Goal: Information Seeking & Learning: Learn about a topic

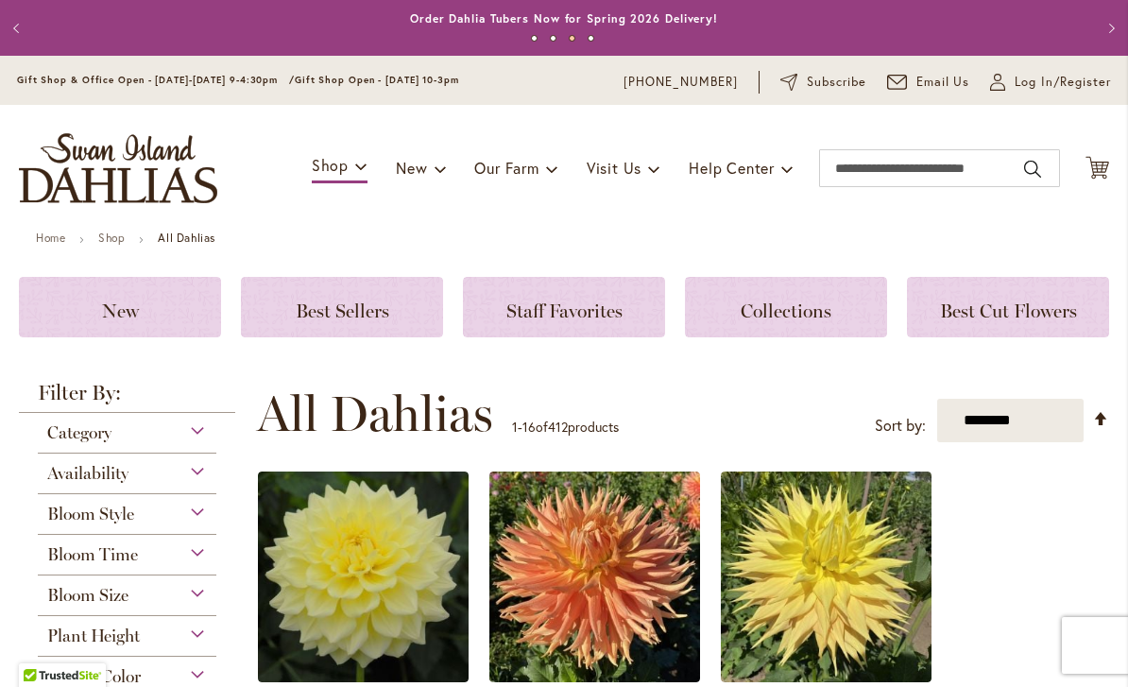
click at [146, 157] on img "store logo" at bounding box center [118, 168] width 198 height 70
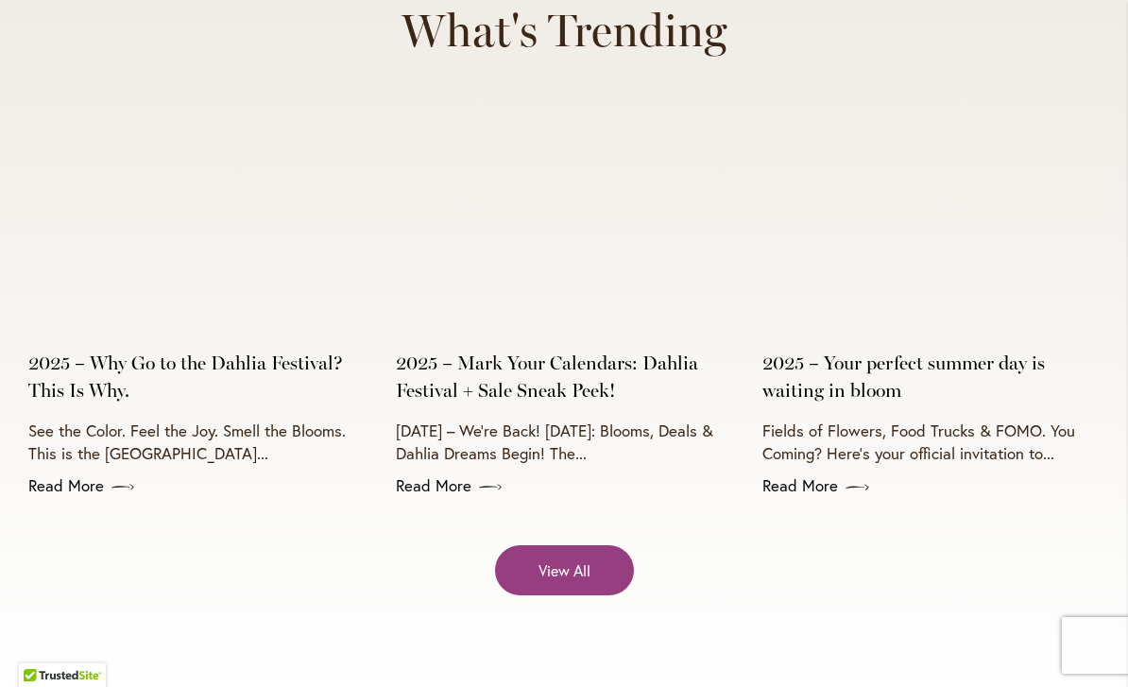
scroll to position [7473, 0]
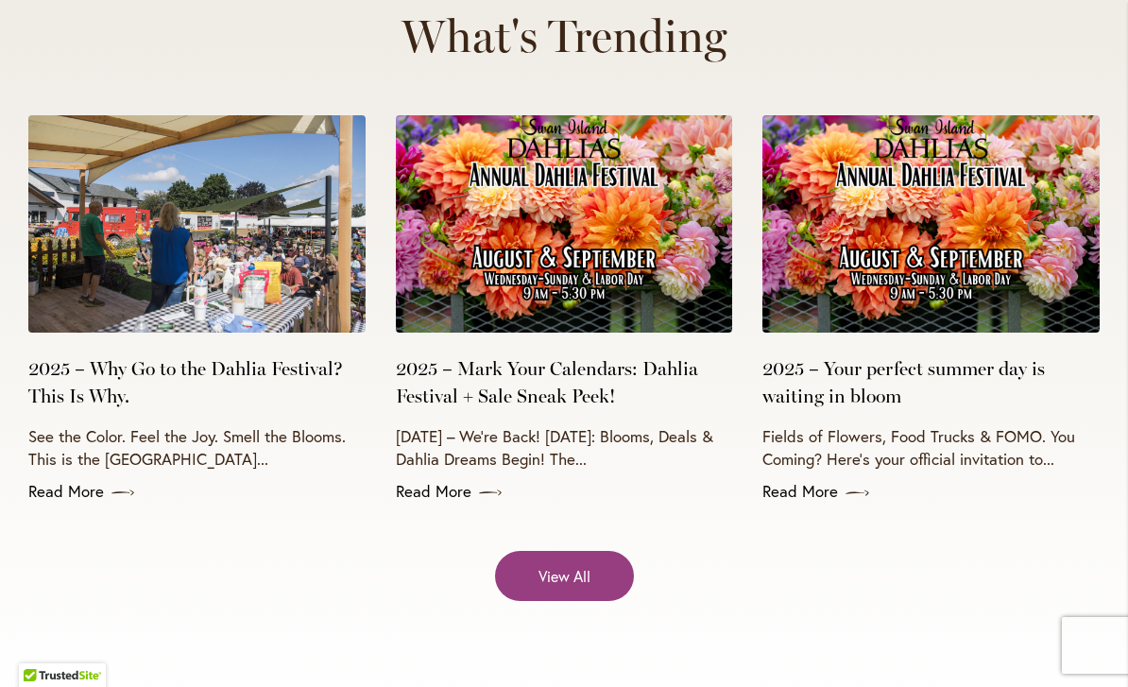
click at [569, 565] on span "View All" at bounding box center [564, 576] width 52 height 22
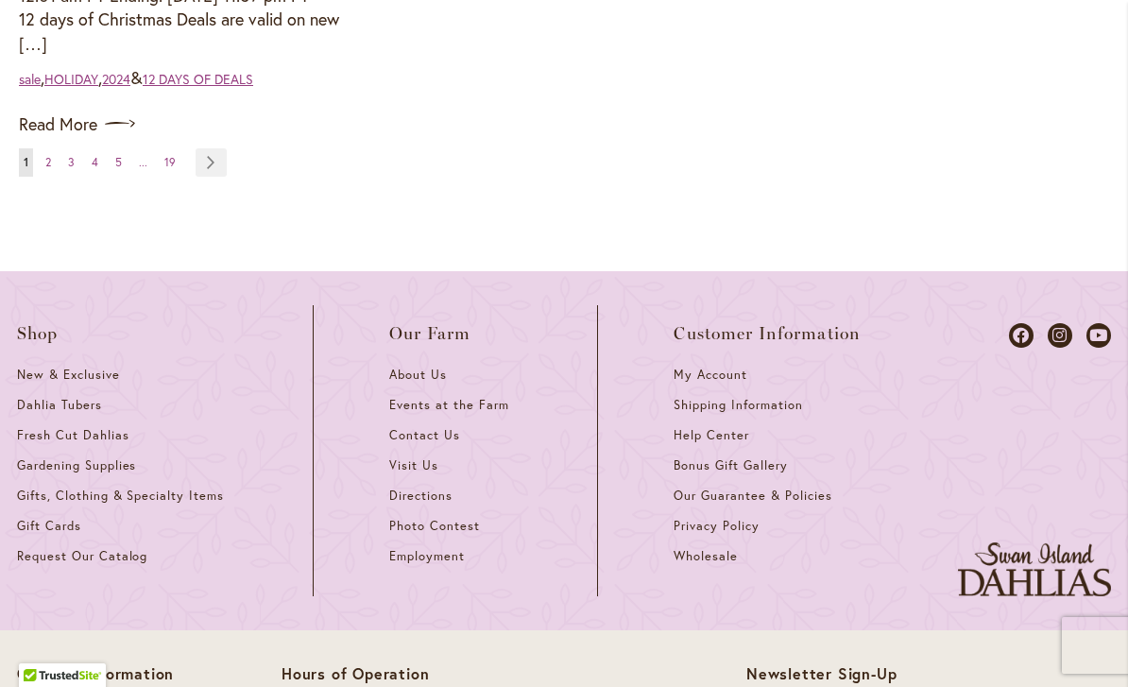
scroll to position [2588, 0]
click at [432, 374] on span "About Us" at bounding box center [418, 373] width 58 height 16
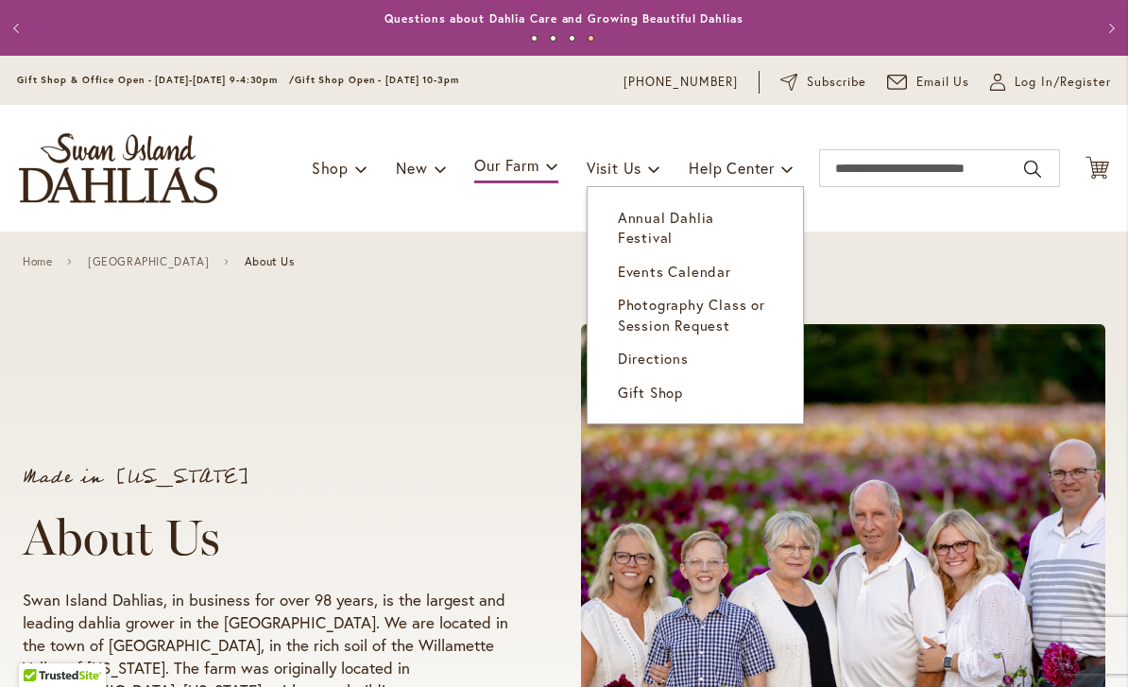
click at [714, 218] on span "Annual Dahlia Festival" at bounding box center [666, 227] width 96 height 39
